Goal: Transaction & Acquisition: Purchase product/service

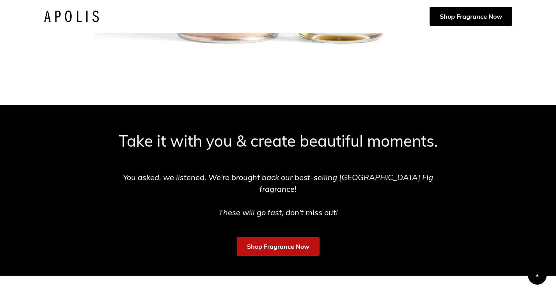
scroll to position [246, 0]
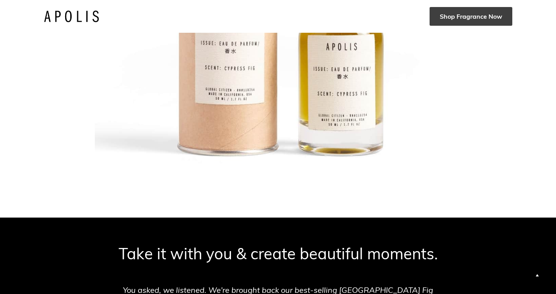
click at [453, 22] on link "Shop Fragrance Now" at bounding box center [471, 16] width 83 height 19
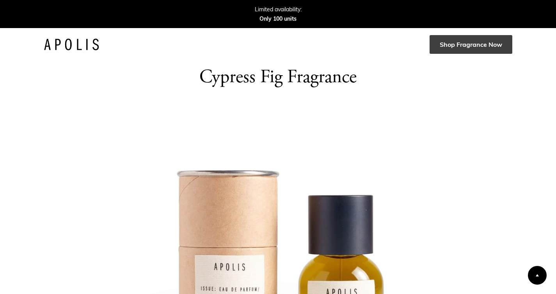
click at [455, 41] on link "Shop Fragrance Now" at bounding box center [471, 44] width 83 height 19
click at [274, 17] on strong "Only 100 units" at bounding box center [278, 18] width 37 height 7
